Goal: Task Accomplishment & Management: Manage account settings

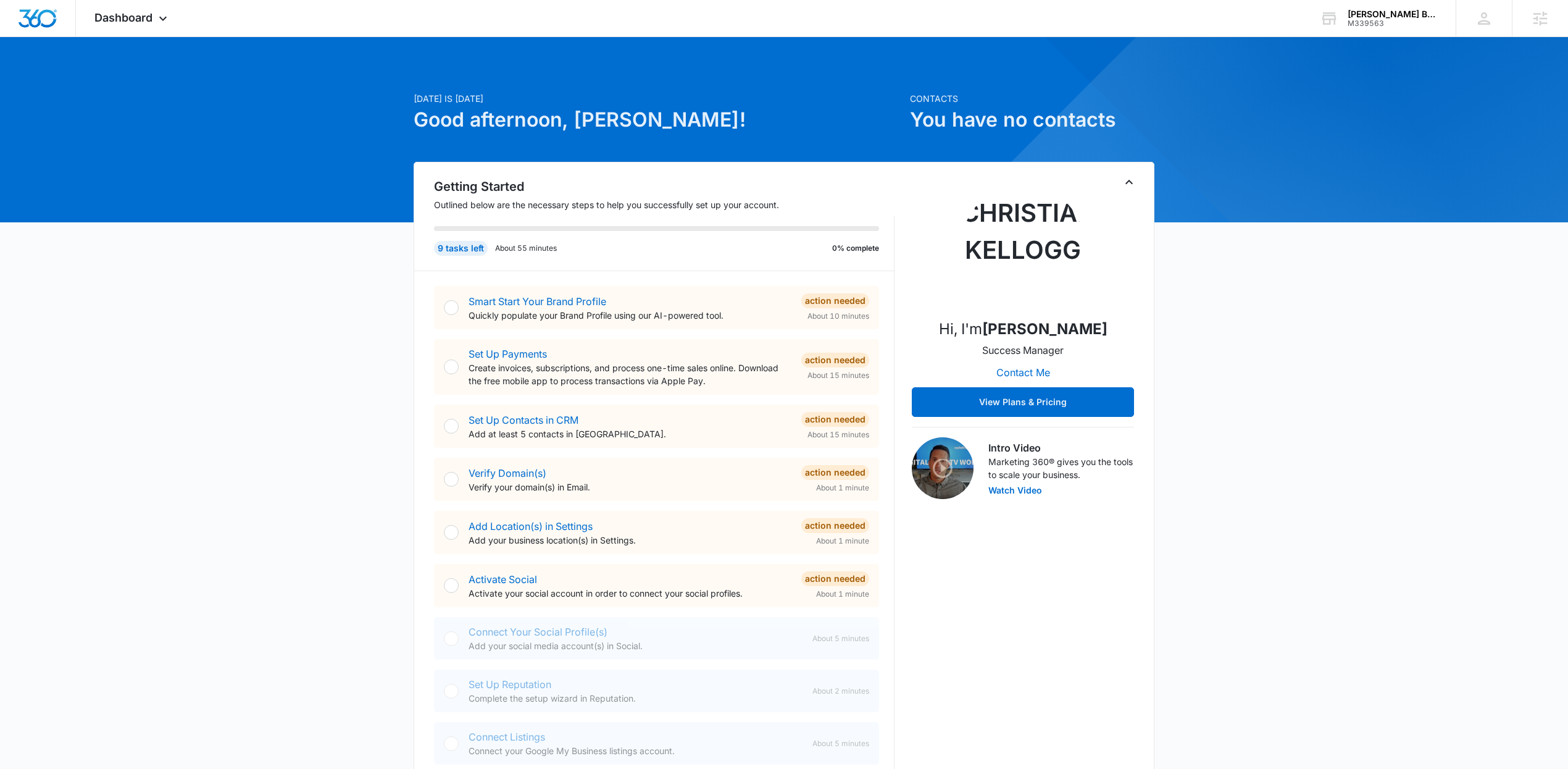
click at [1130, 170] on div "Getting Started Outlined below are the necessary steps to help you successfully…" at bounding box center [784, 477] width 741 height 630
click at [1130, 181] on icon "Toggle Collapse" at bounding box center [1129, 181] width 8 height 4
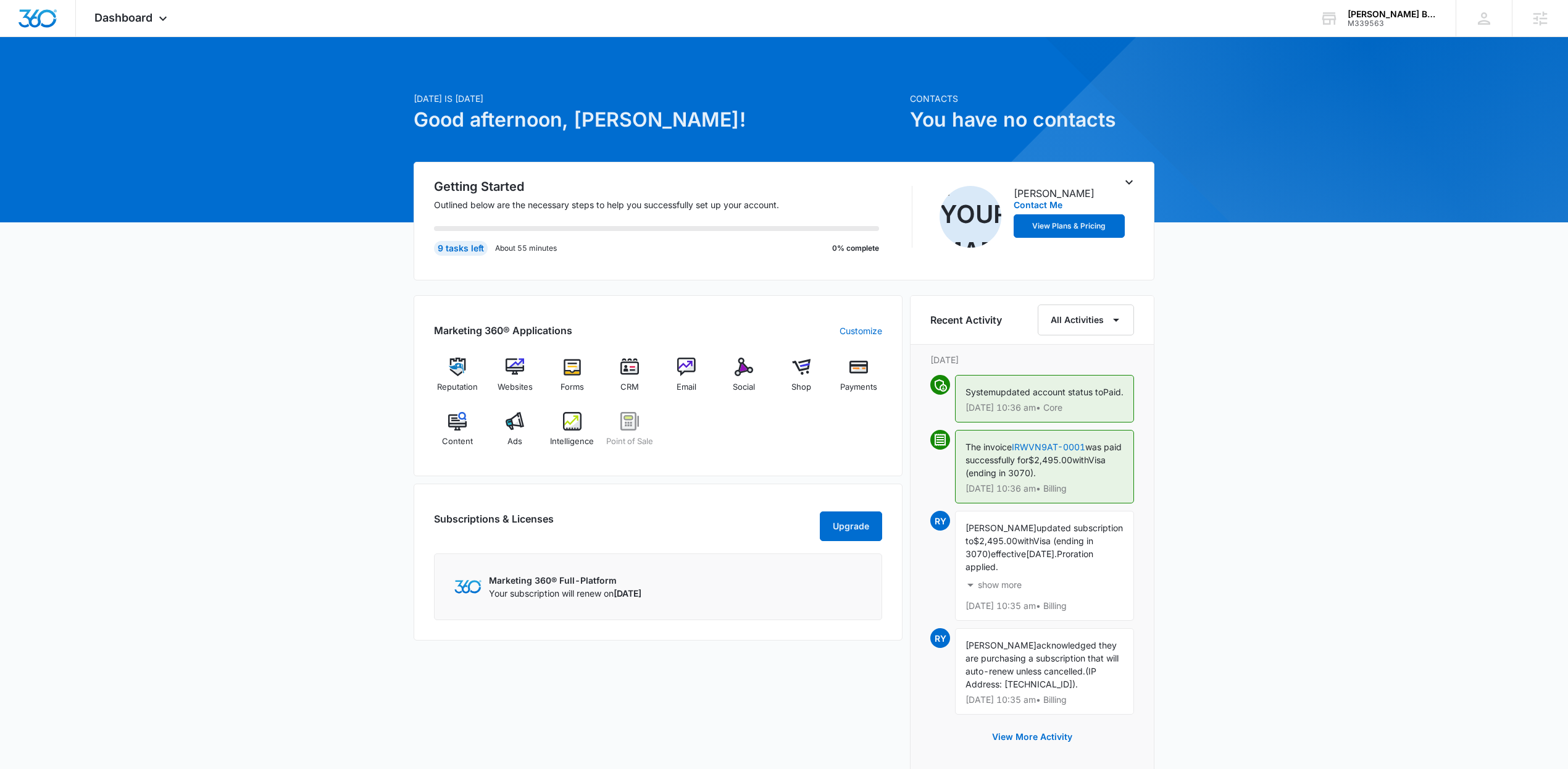
click at [1128, 181] on icon "Toggle Collapse" at bounding box center [1129, 181] width 15 height 15
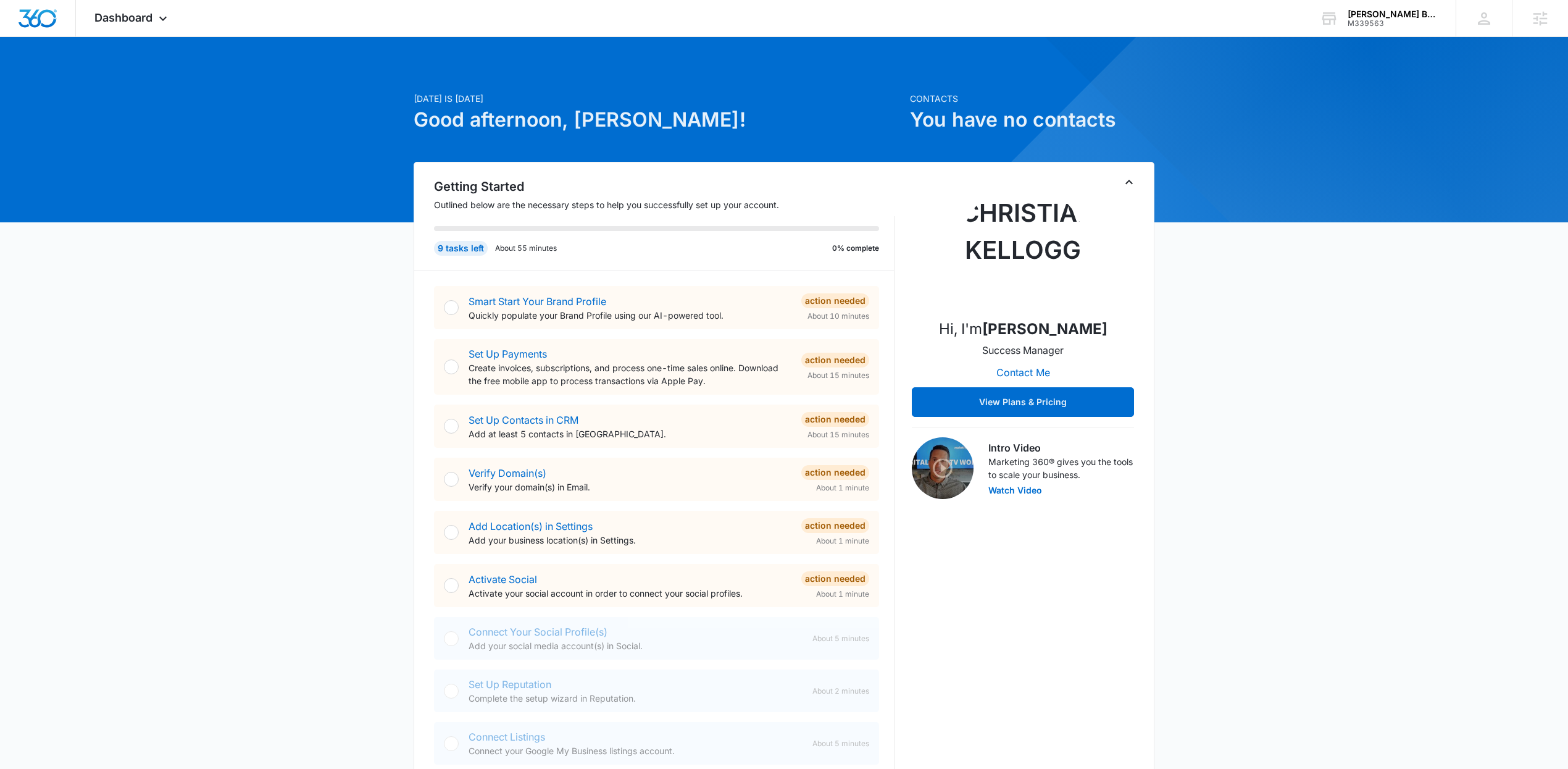
click at [1128, 181] on icon "Toggle Collapse" at bounding box center [1129, 181] width 8 height 4
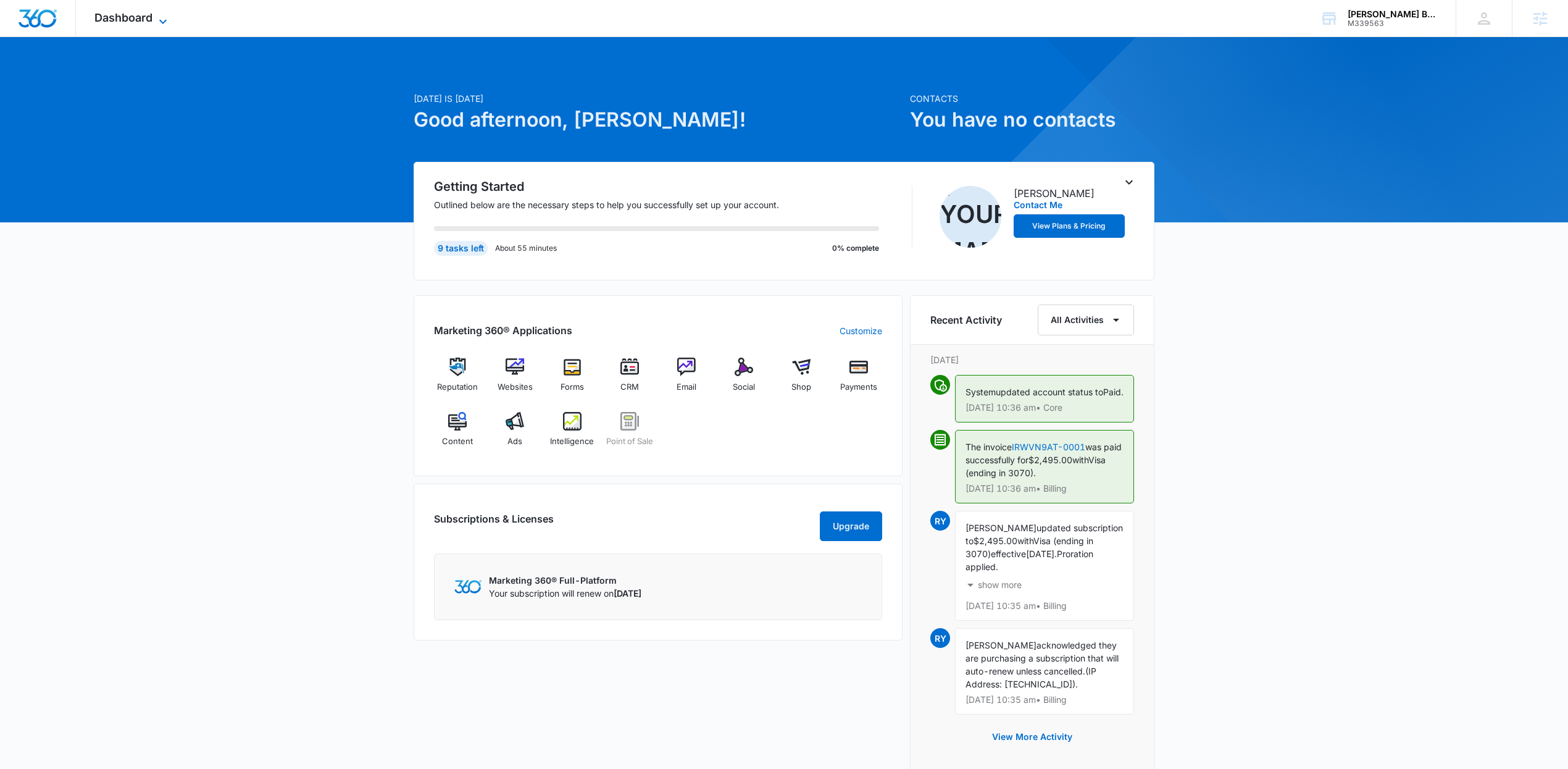
click at [128, 19] on span "Dashboard" at bounding box center [123, 17] width 58 height 13
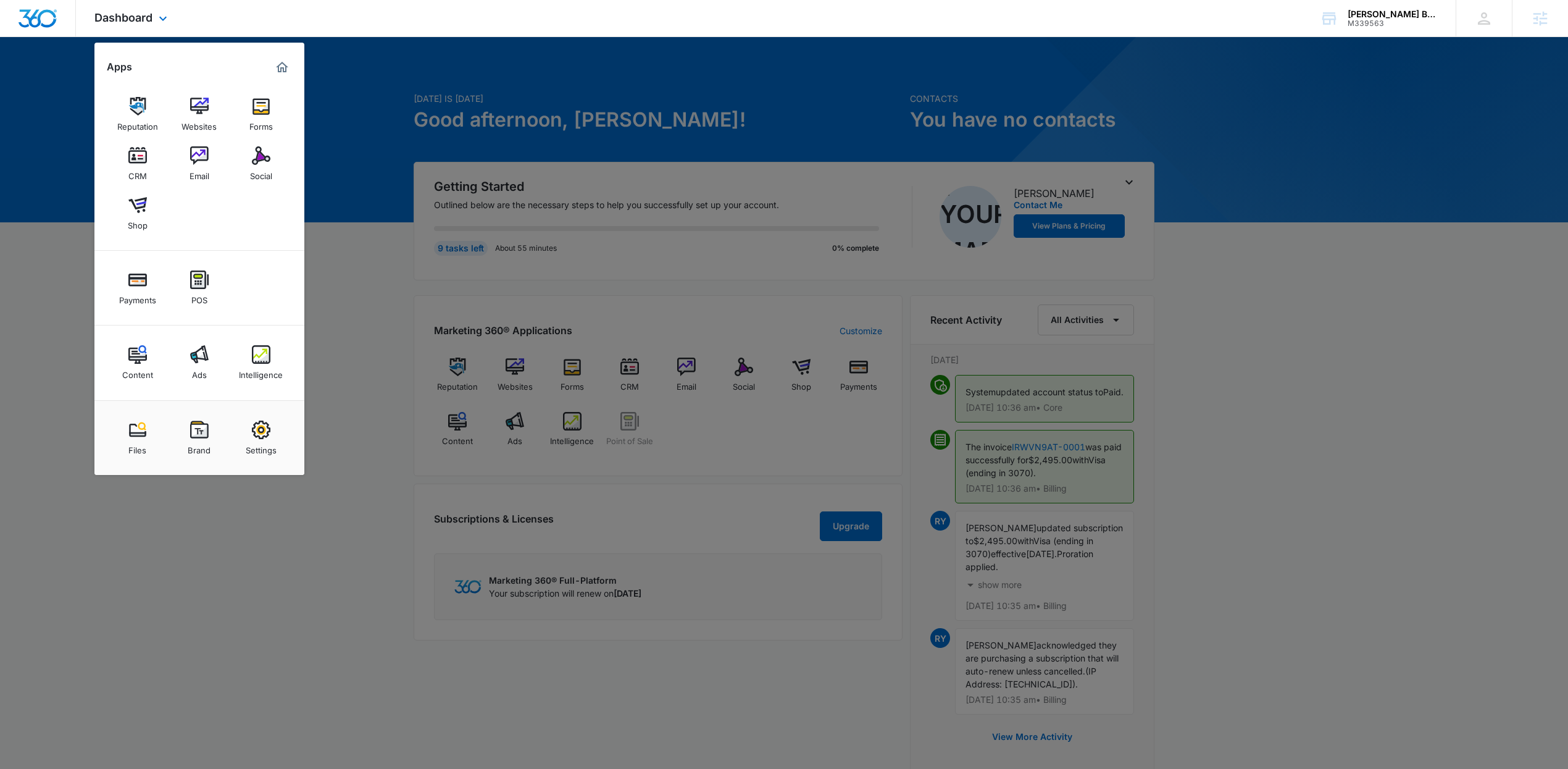
drag, startPoint x: 523, startPoint y: 27, endPoint x: 481, endPoint y: 21, distance: 42.4
click at [514, 31] on div "Dashboard Apps Reputation Websites Forms CRM Email Social Shop Payments POS Con…" at bounding box center [784, 18] width 1568 height 37
drag, startPoint x: 368, startPoint y: 35, endPoint x: 355, endPoint y: 2, distance: 35.5
click at [367, 29] on div "Dashboard Apps Reputation Websites Forms CRM Email Social Shop Payments POS Con…" at bounding box center [784, 18] width 1568 height 37
click at [445, 110] on div at bounding box center [784, 384] width 1568 height 769
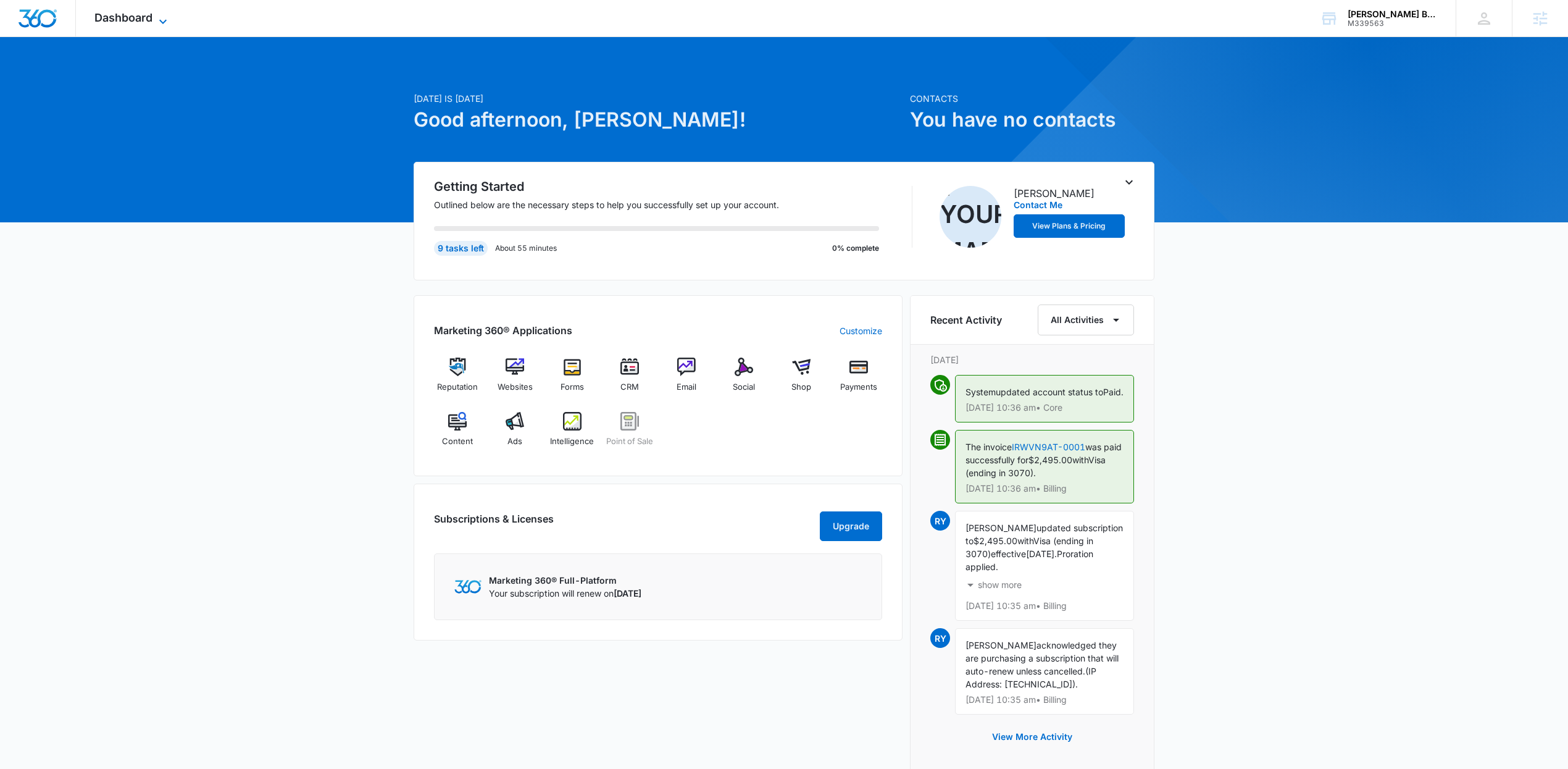
click at [124, 13] on span "Dashboard" at bounding box center [123, 17] width 58 height 13
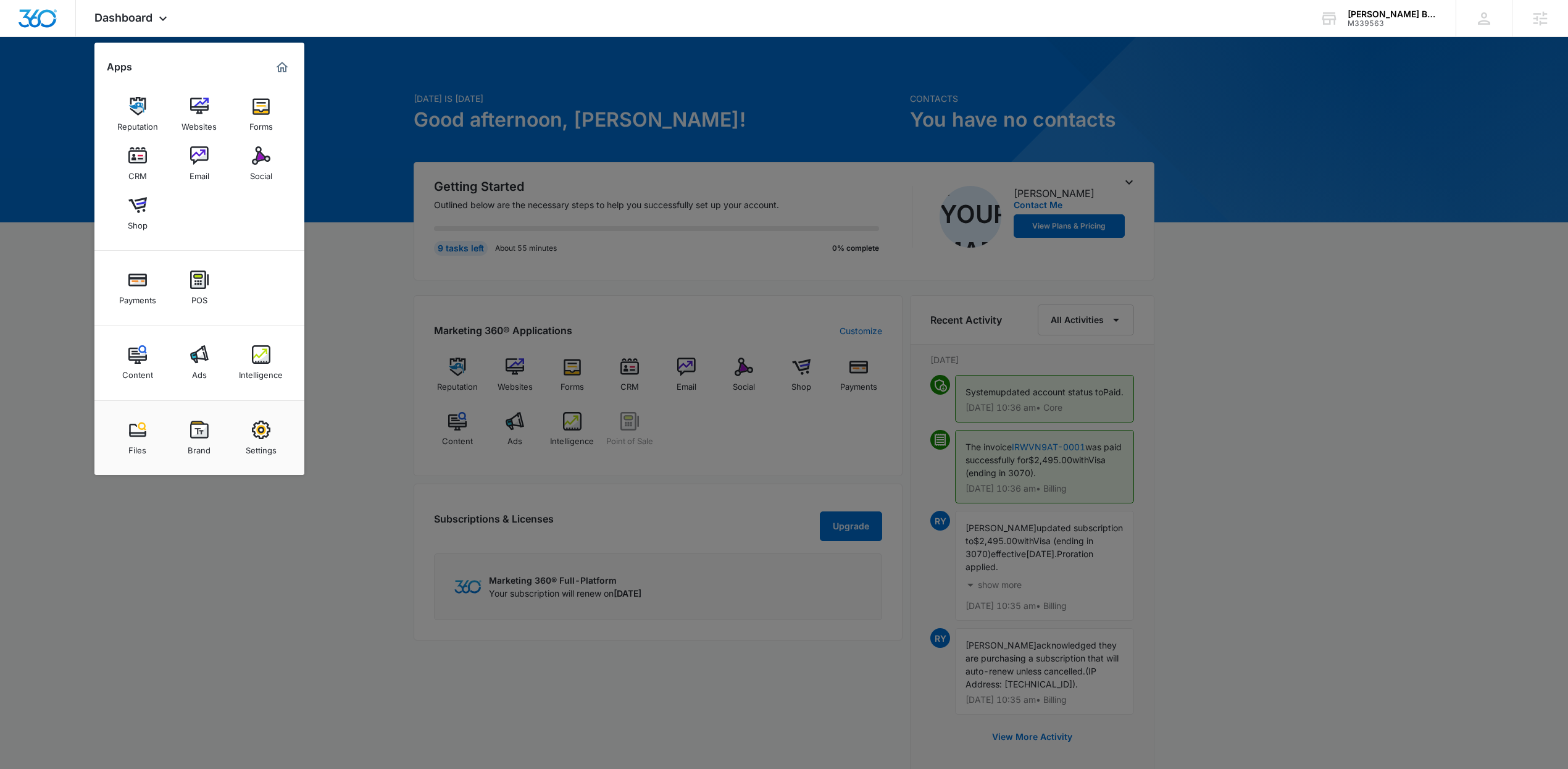
drag, startPoint x: 206, startPoint y: 446, endPoint x: 245, endPoint y: 447, distance: 39.0
click at [205, 446] on div "Brand" at bounding box center [199, 447] width 23 height 16
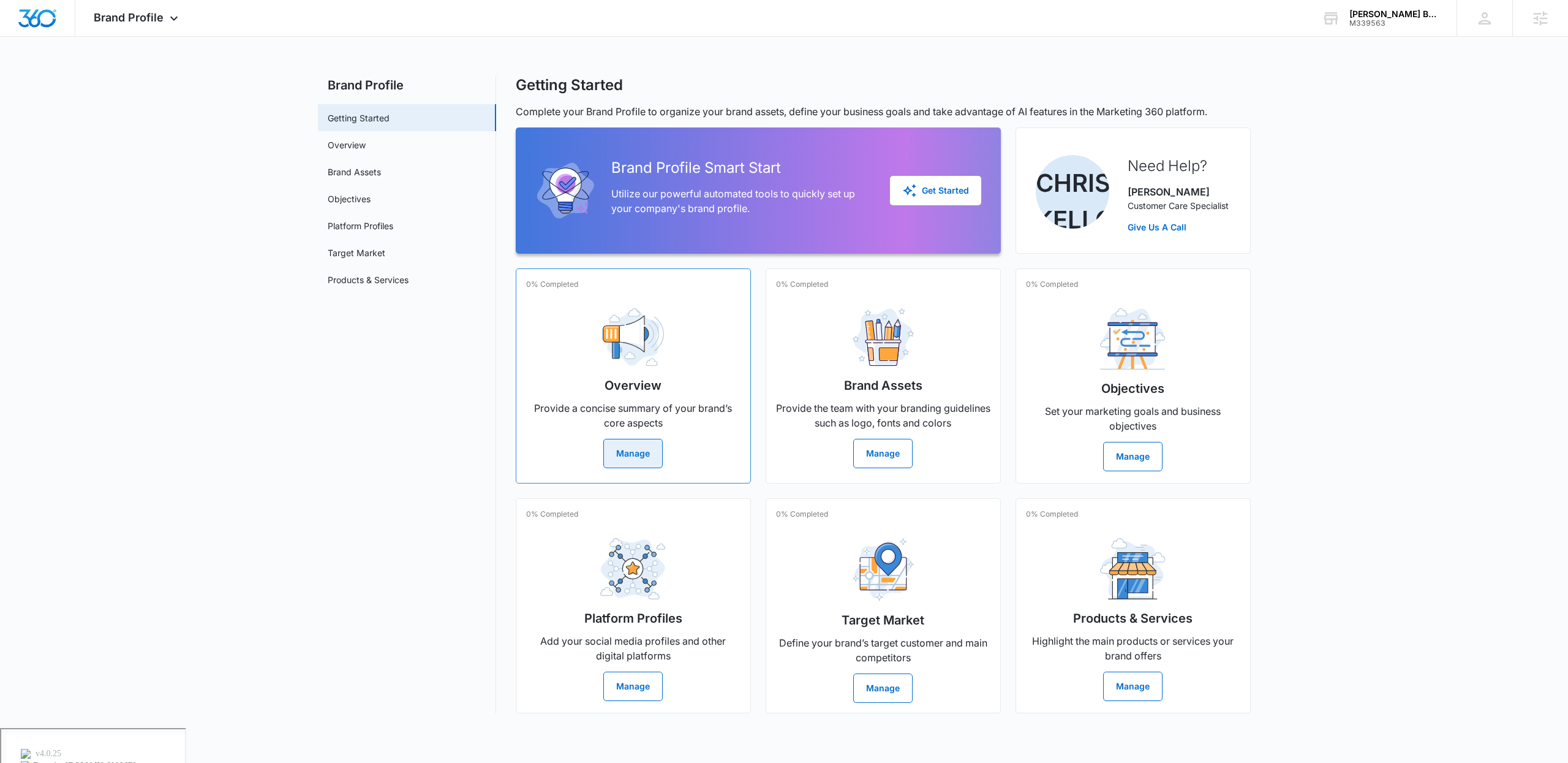
click at [645, 451] on button "Manage" at bounding box center [633, 453] width 60 height 29
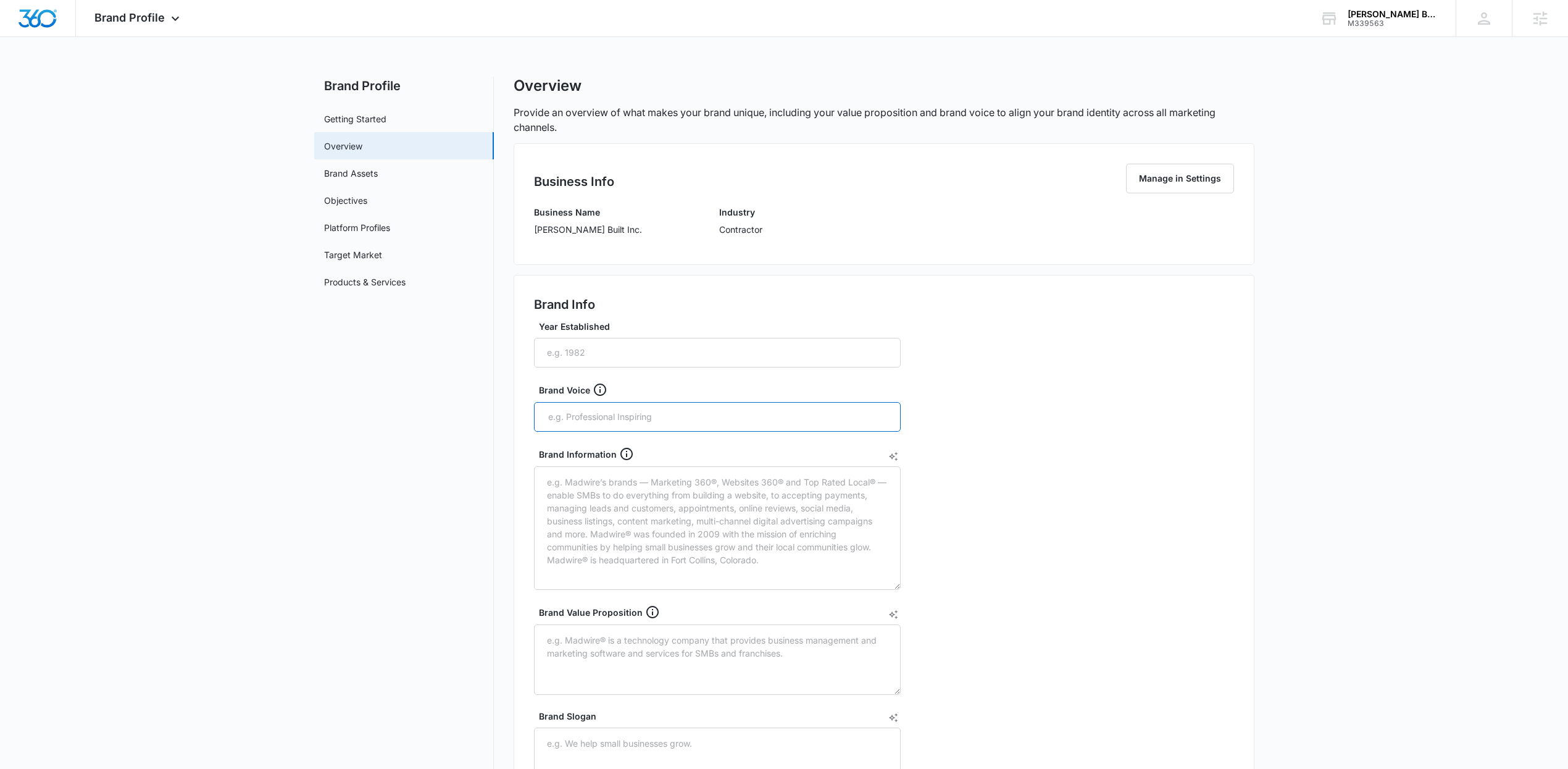
drag, startPoint x: 659, startPoint y: 412, endPoint x: 643, endPoint y: 373, distance: 42.2
click at [657, 410] on input "text" at bounding box center [719, 417] width 343 height 19
click at [387, 117] on link "Getting Started" at bounding box center [354, 119] width 62 height 13
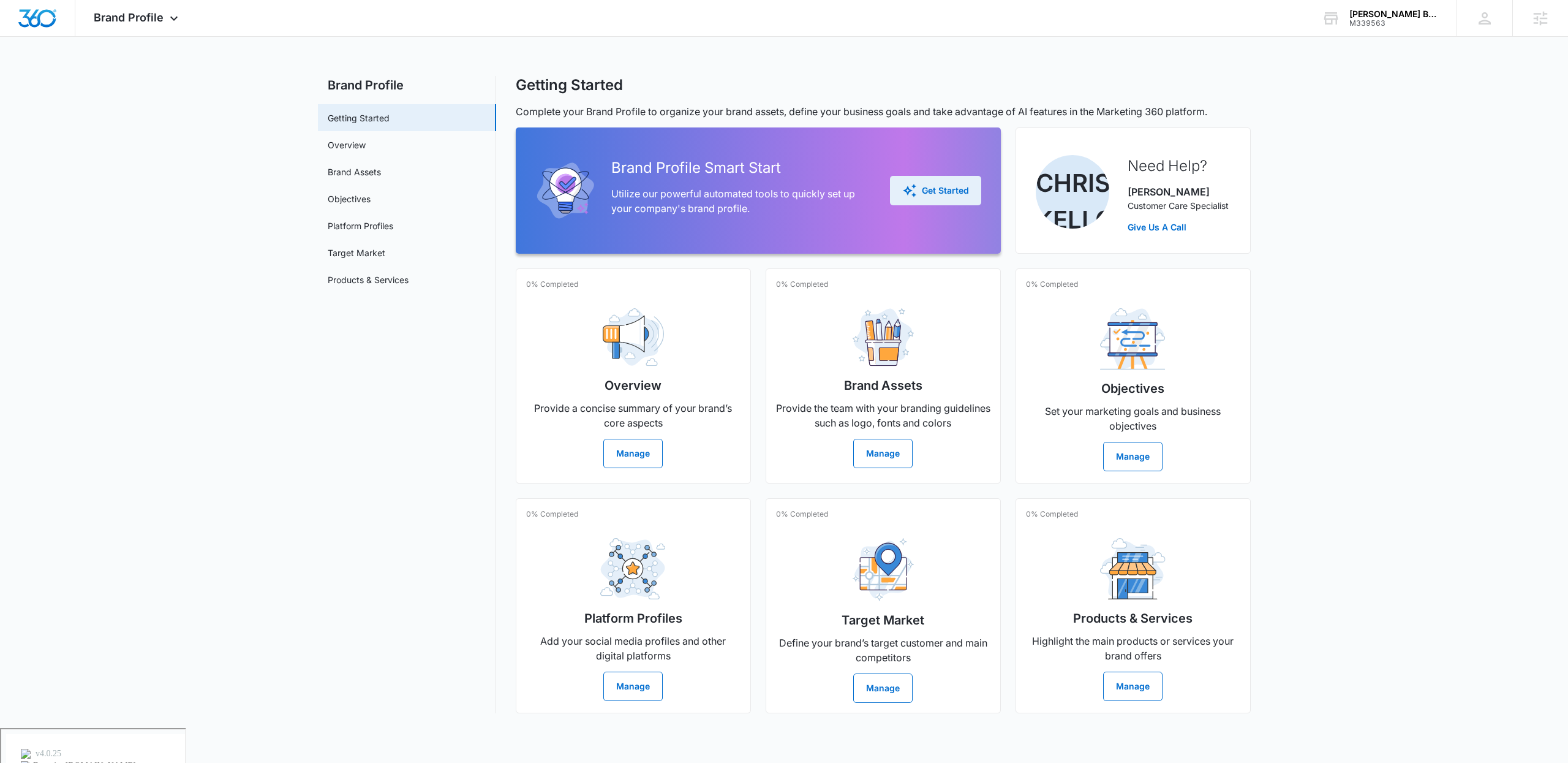
click at [910, 187] on icon "button" at bounding box center [909, 190] width 15 height 15
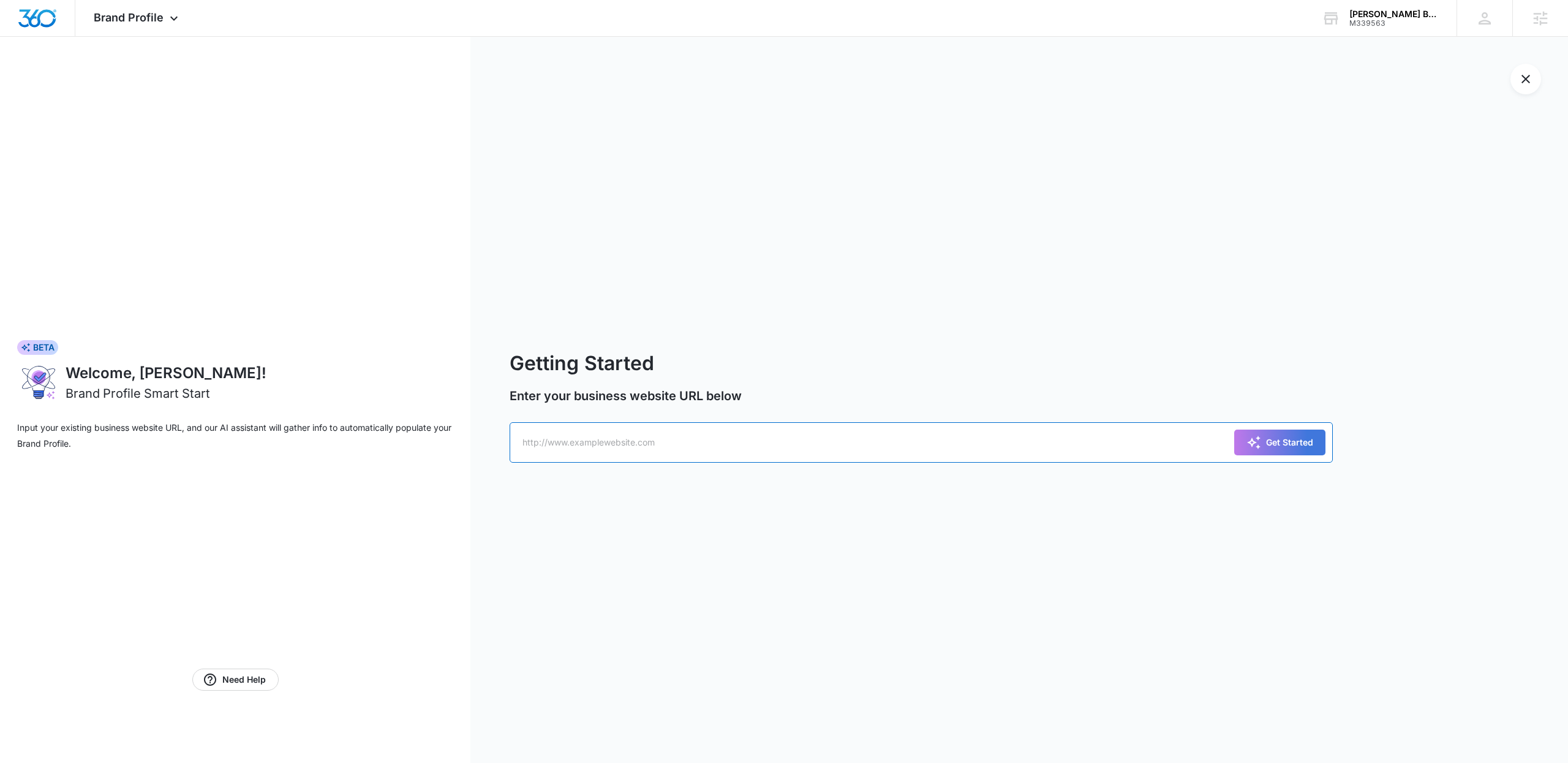
click at [566, 443] on input "text" at bounding box center [921, 442] width 823 height 40
paste input "[URL][DOMAIN_NAME]"
type input "[URL][DOMAIN_NAME]"
click at [1288, 441] on div "Get Started" at bounding box center [1279, 442] width 66 height 15
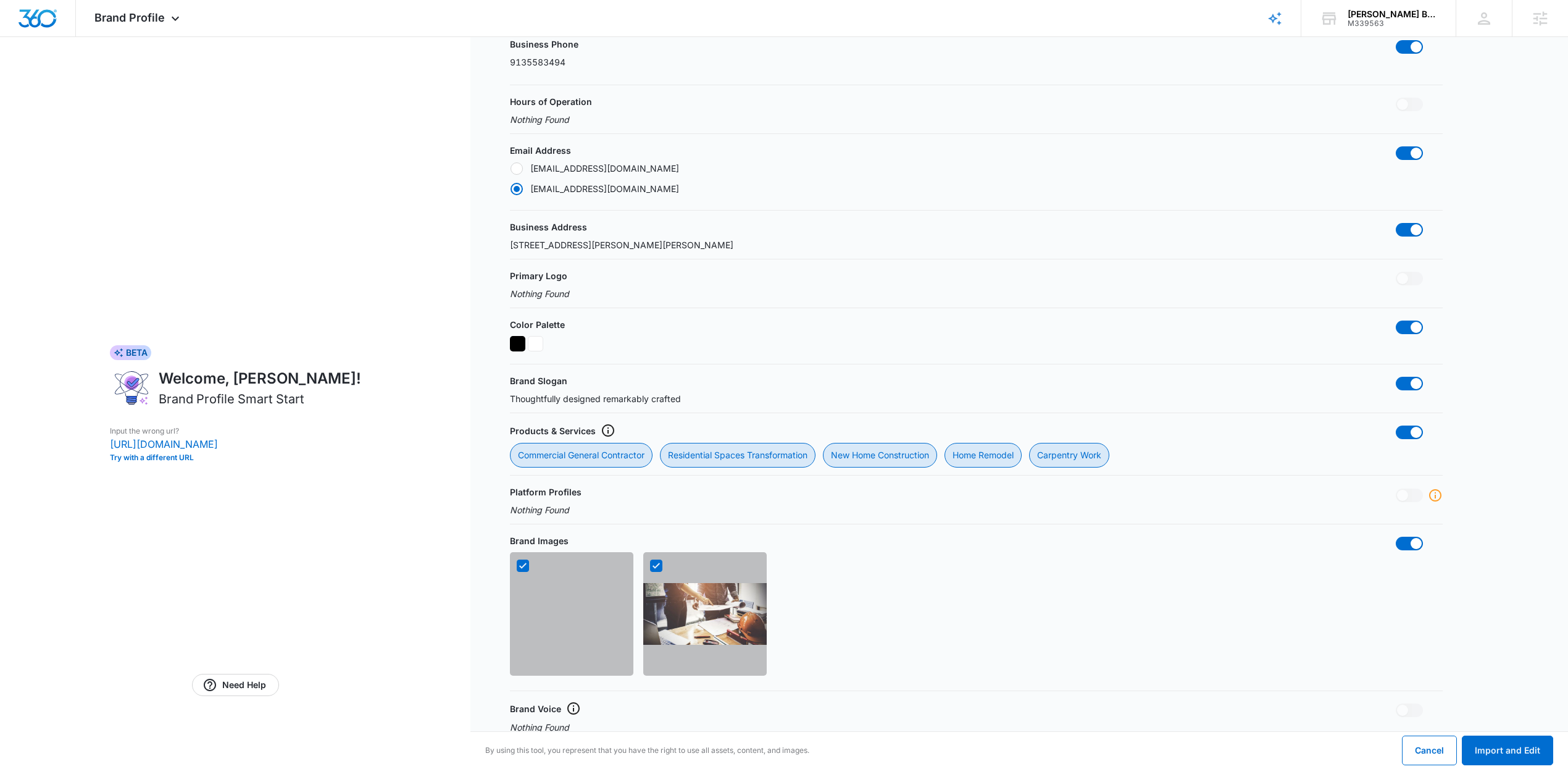
scroll to position [306, 0]
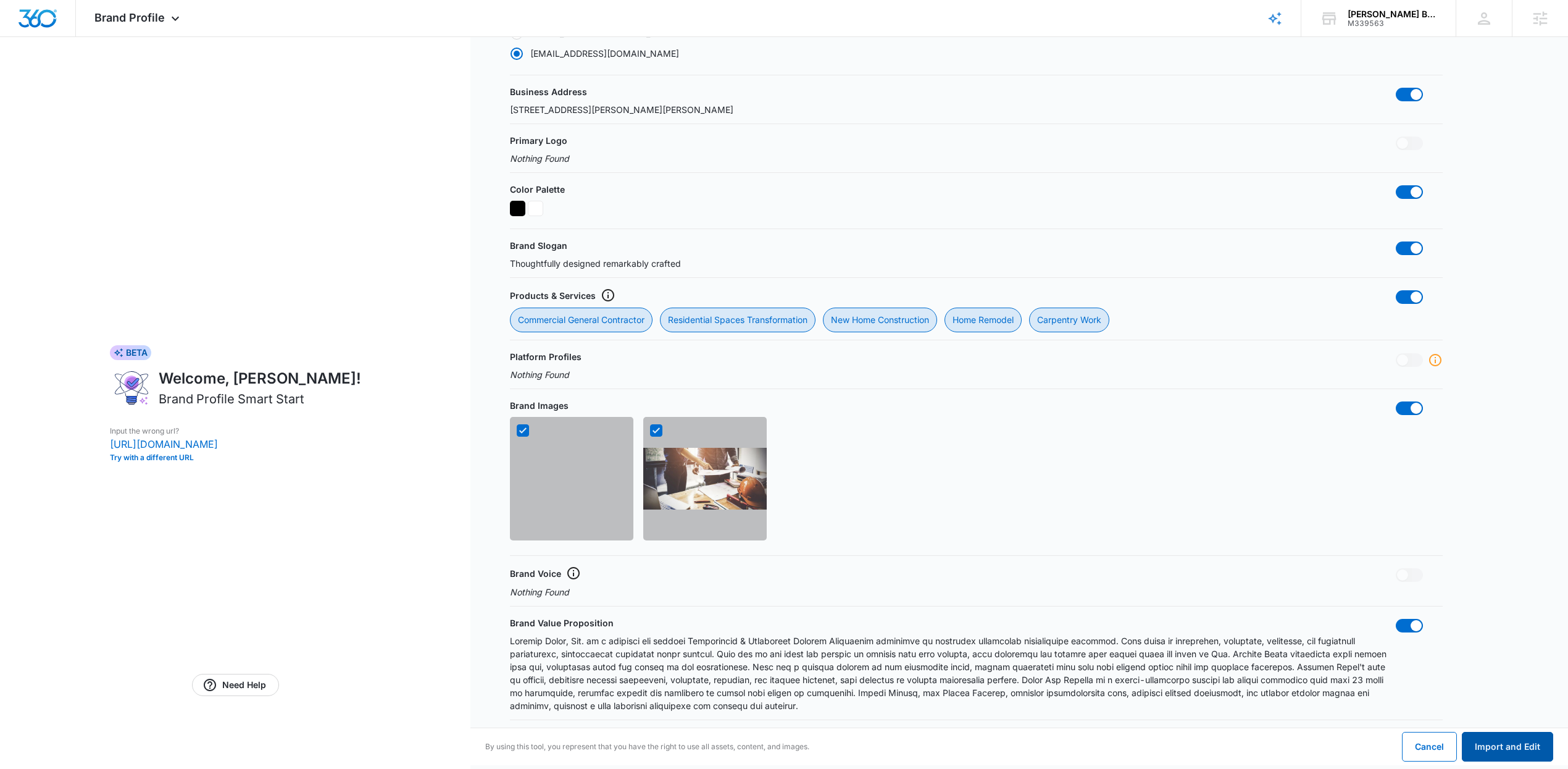
click at [1511, 742] on button "Import and Edit" at bounding box center [1507, 746] width 91 height 29
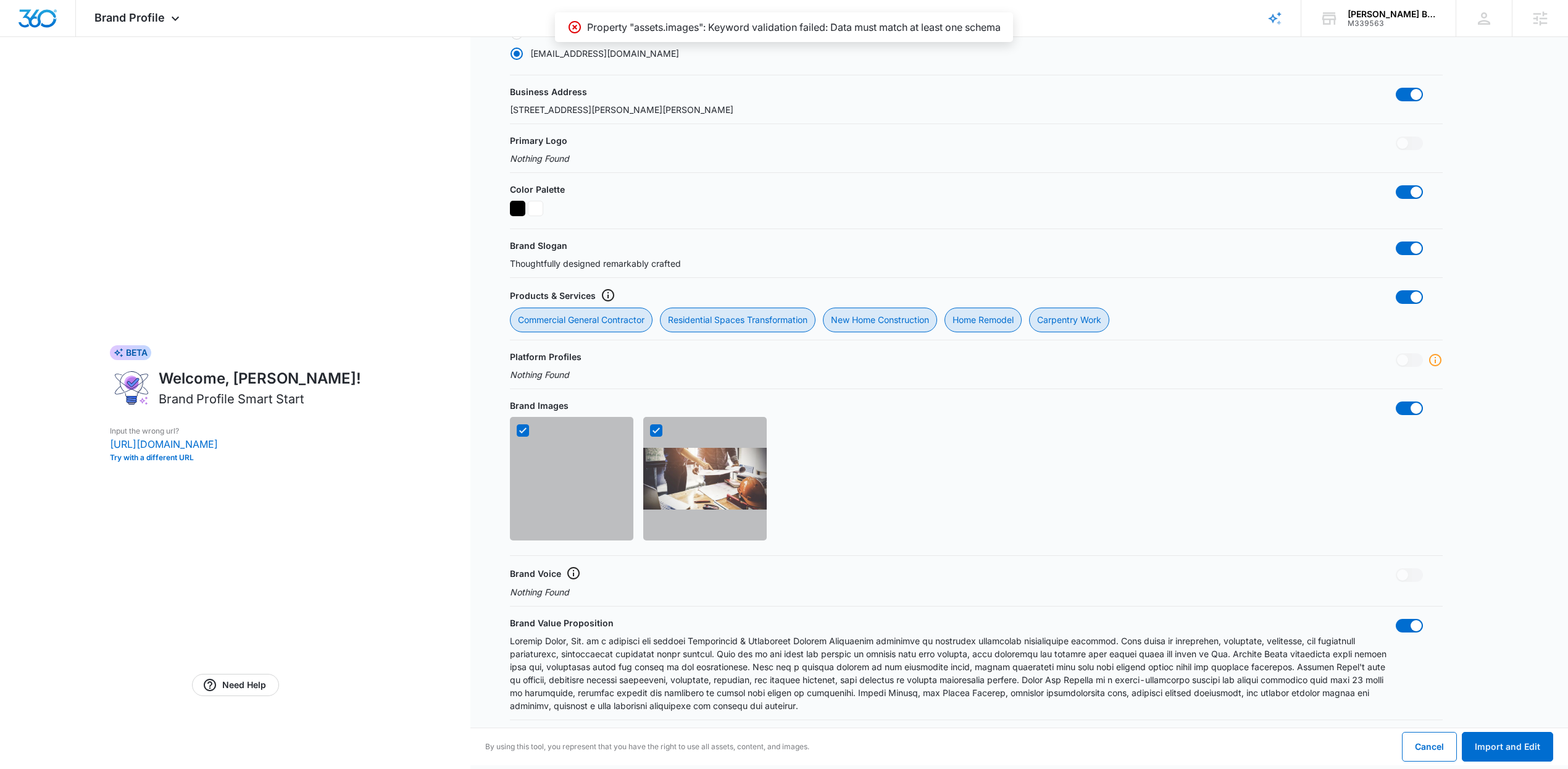
radio input "false"
drag, startPoint x: 567, startPoint y: 444, endPoint x: 544, endPoint y: 444, distance: 23.0
click at [567, 444] on div at bounding box center [572, 478] width 124 height 124
click at [523, 434] on icon at bounding box center [523, 431] width 11 height 11
click at [517, 431] on input "checkbox" at bounding box center [516, 431] width 1 height 1
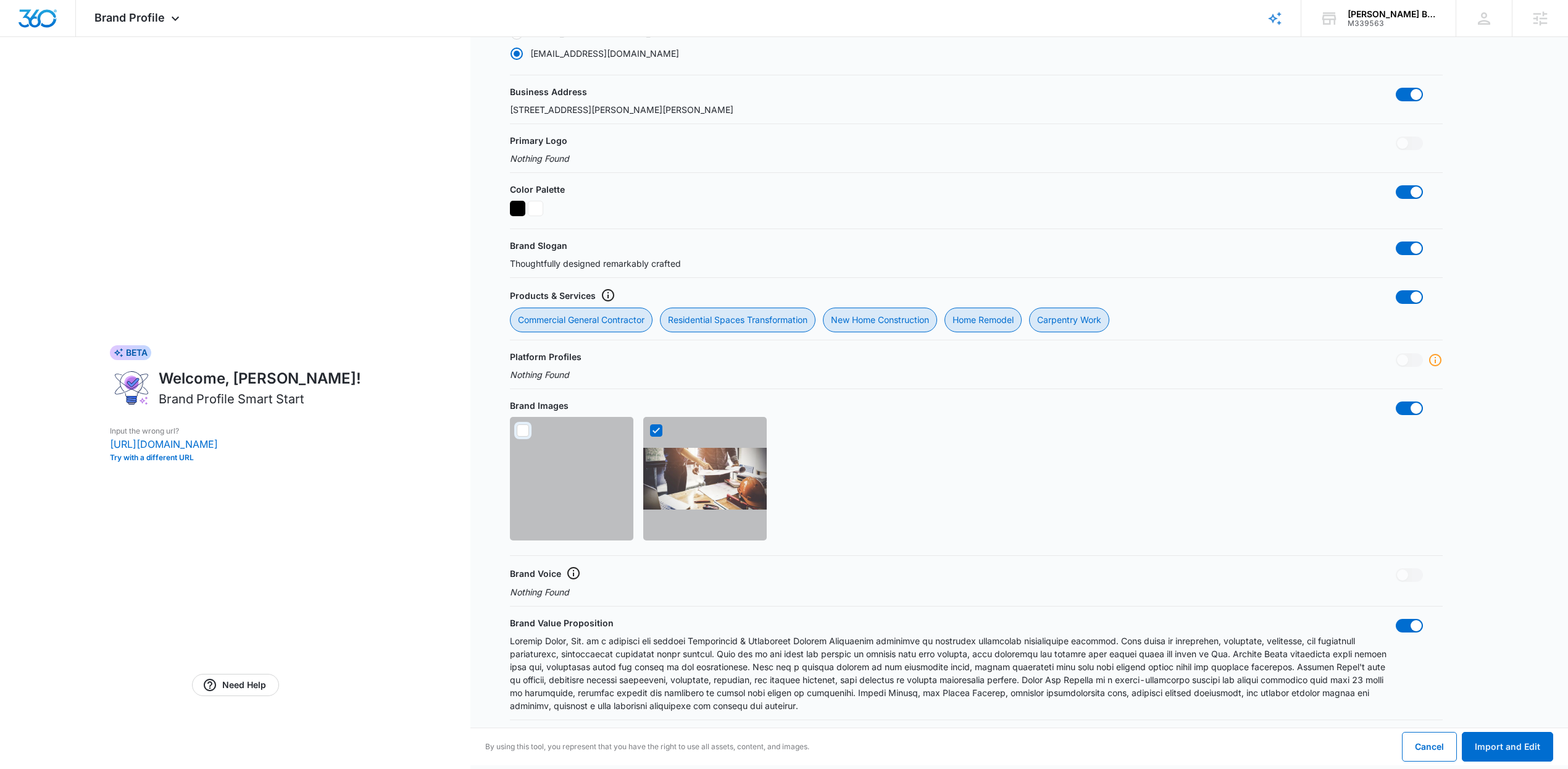
checkbox input "false"
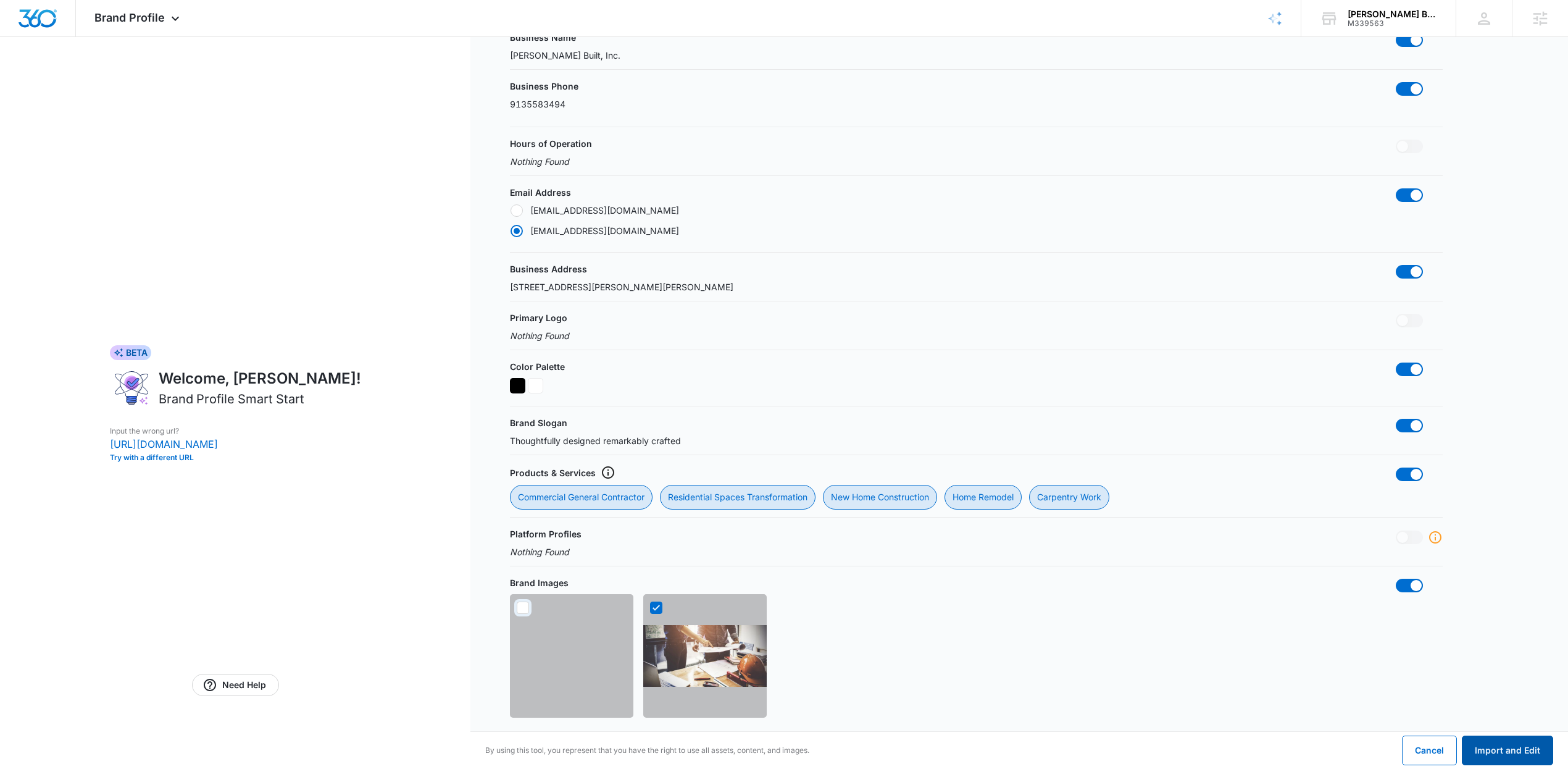
scroll to position [138, 0]
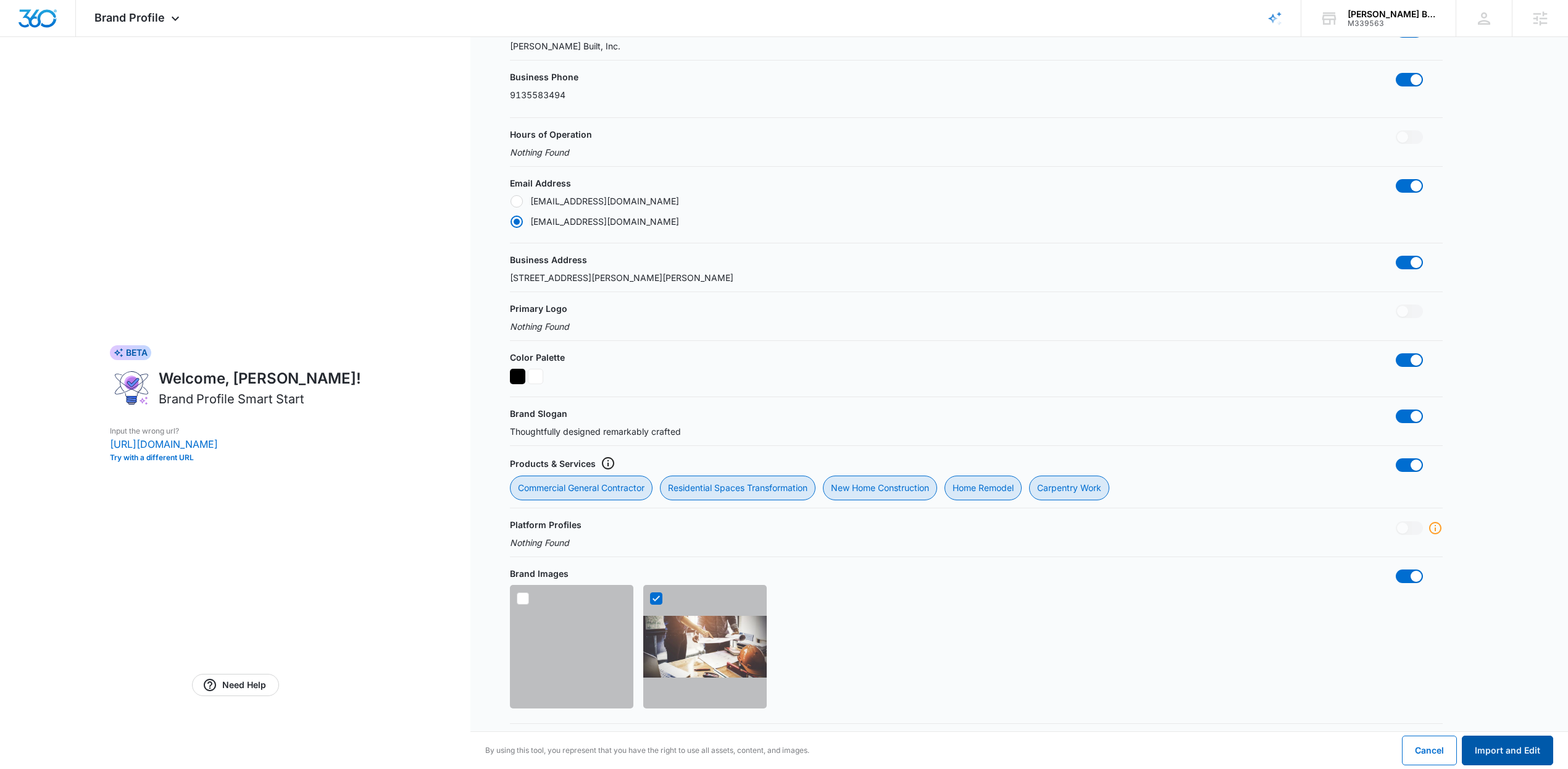
click at [1514, 759] on button "Import and Edit" at bounding box center [1507, 750] width 91 height 29
radio input "false"
